Goal: Check status

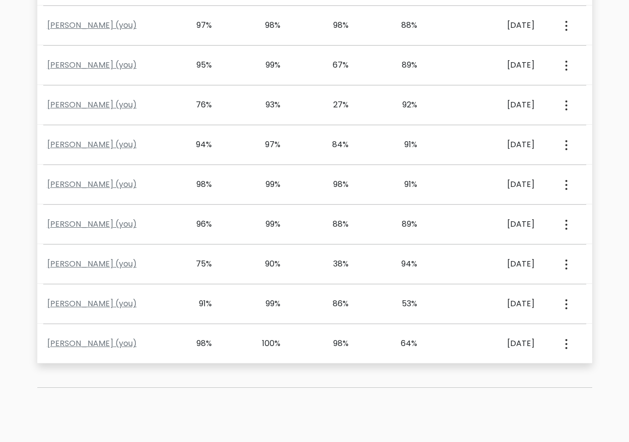
scroll to position [596, 0]
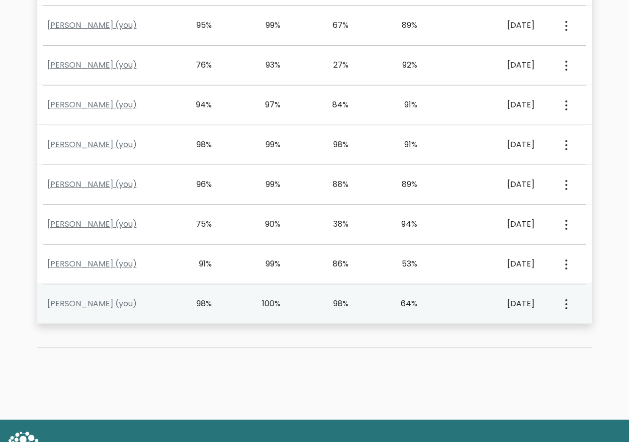
click at [568, 300] on button "button" at bounding box center [565, 303] width 8 height 31
click at [526, 329] on link "View Profile" at bounding box center [528, 332] width 79 height 16
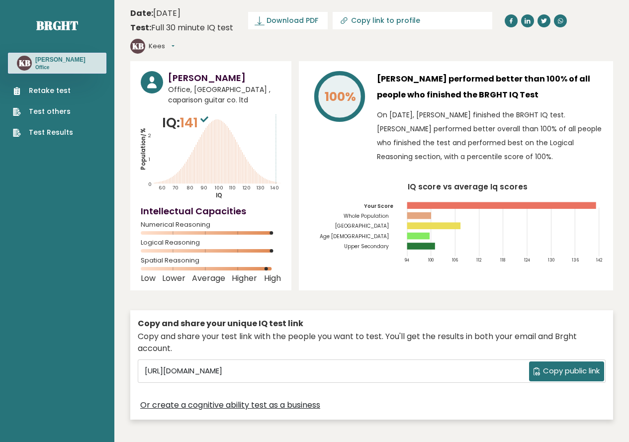
click at [45, 135] on link "Test Results" at bounding box center [43, 132] width 60 height 10
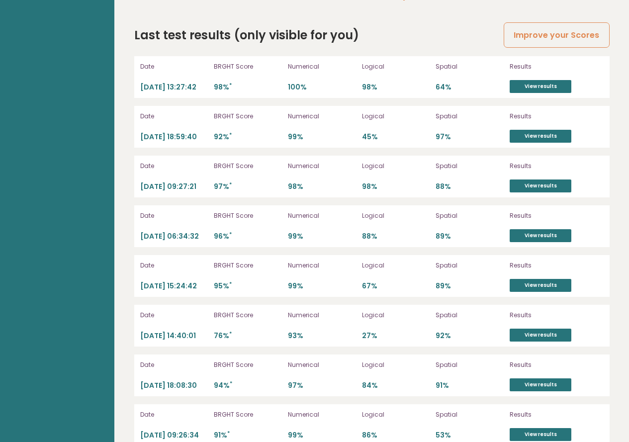
scroll to position [2805, 0]
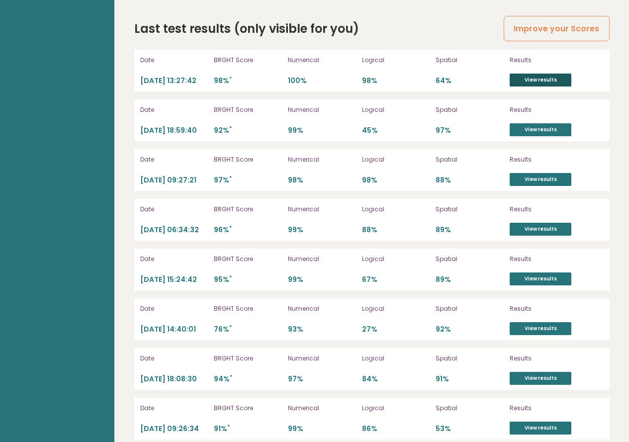
click at [527, 74] on link "View results" at bounding box center [540, 80] width 62 height 13
